Goal: Navigation & Orientation: Find specific page/section

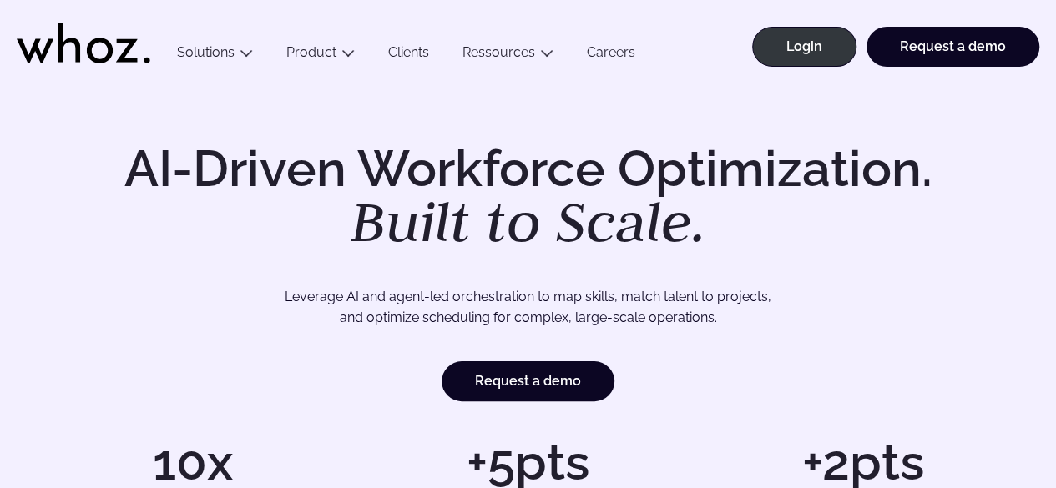
click at [412, 57] on link "Clients" at bounding box center [408, 55] width 74 height 23
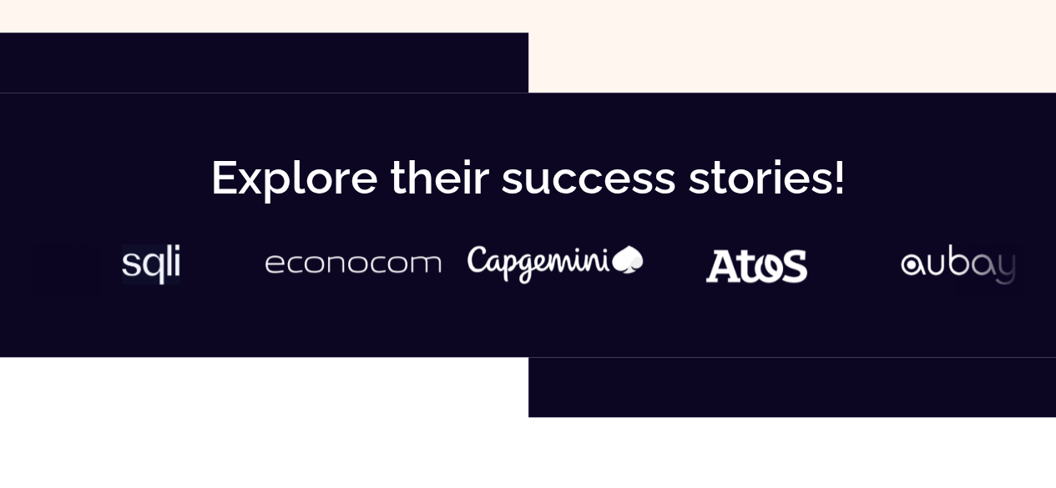
scroll to position [779, 0]
